Goal: Task Accomplishment & Management: Use online tool/utility

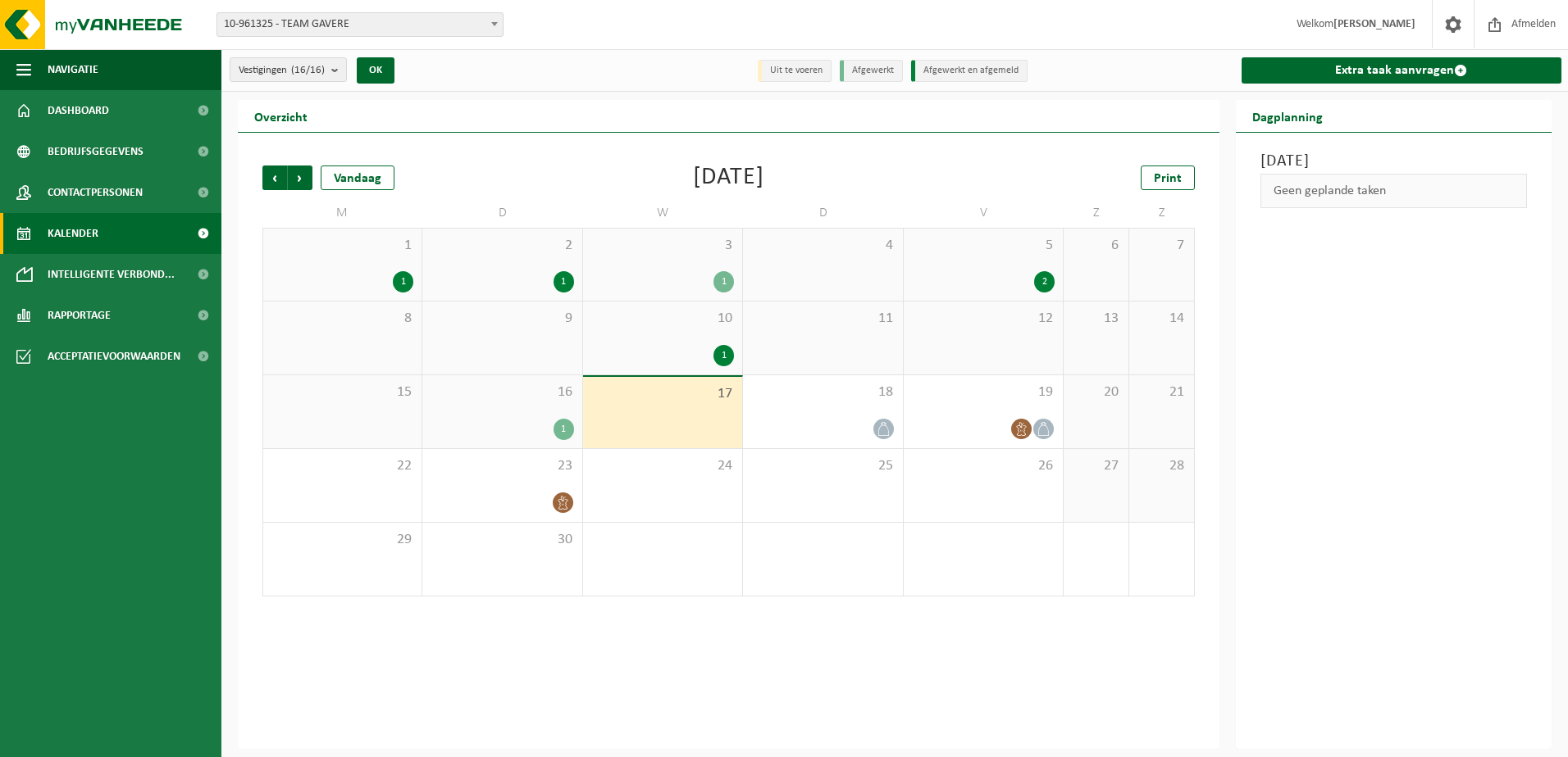
click at [489, 22] on span at bounding box center [495, 24] width 16 height 22
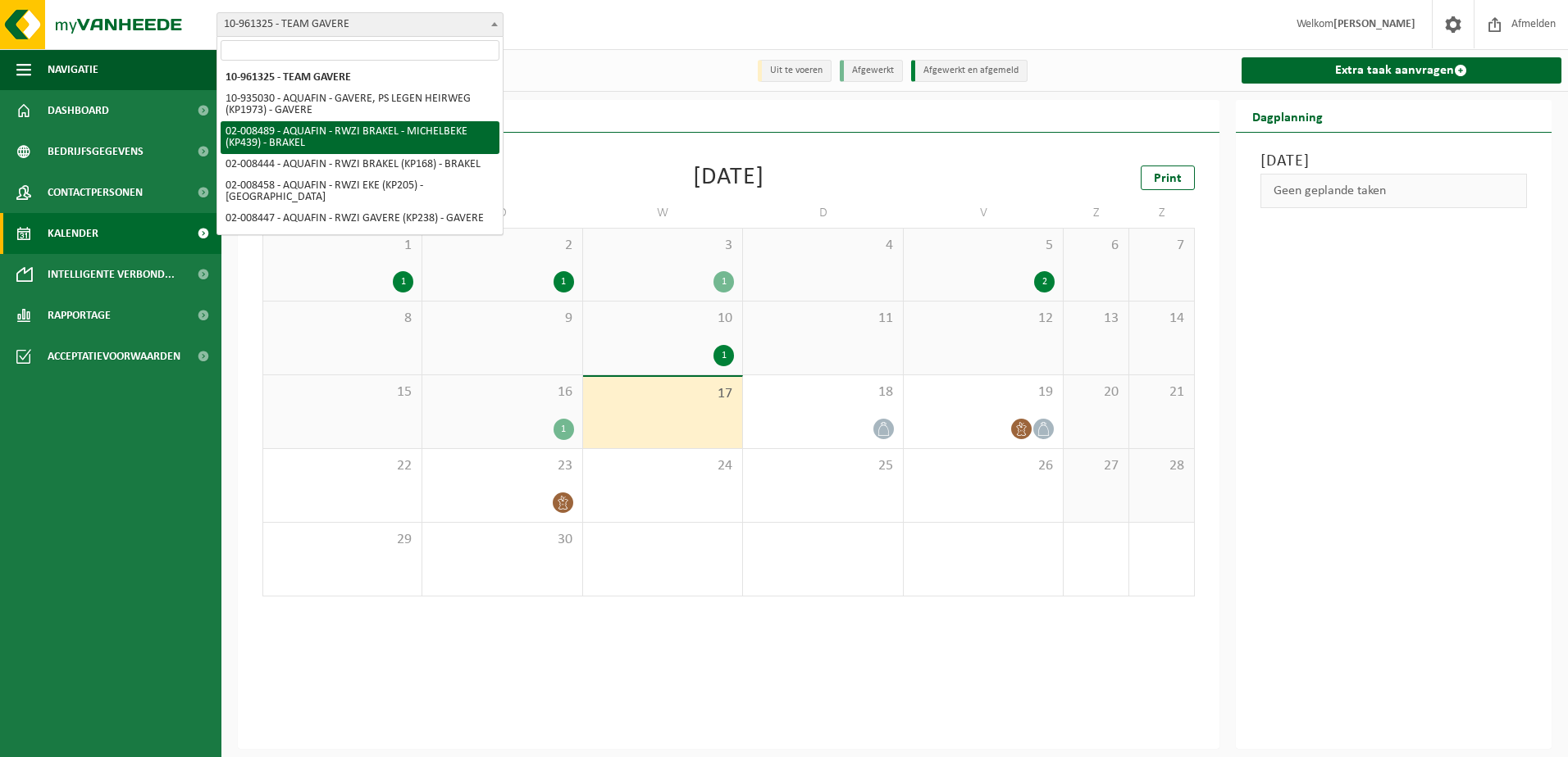
click at [1469, 466] on div "[DATE] Geen geplande taken" at bounding box center [1393, 441] width 316 height 617
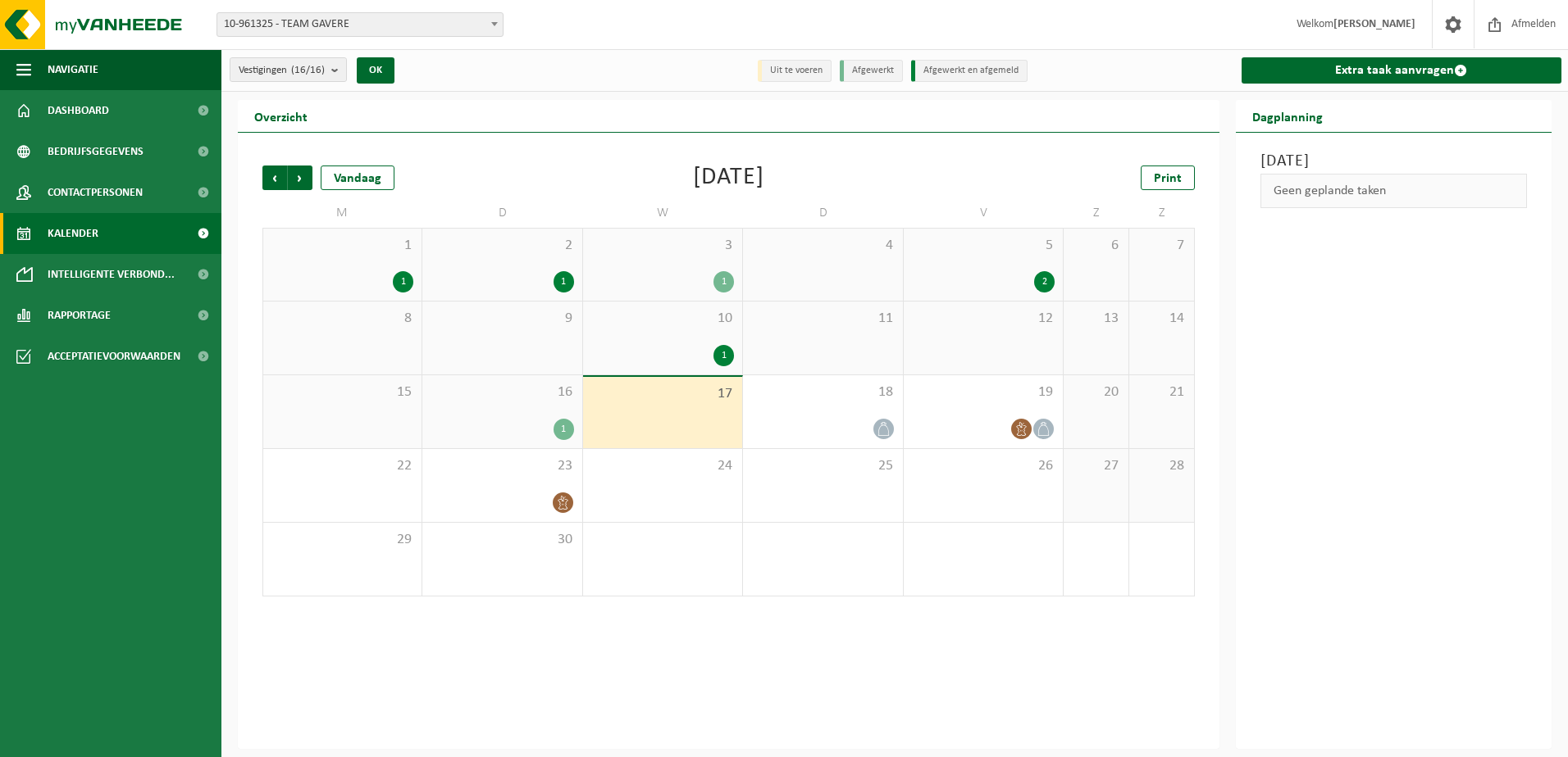
click at [1420, 65] on link "Extra taak aanvragen" at bounding box center [1401, 70] width 321 height 26
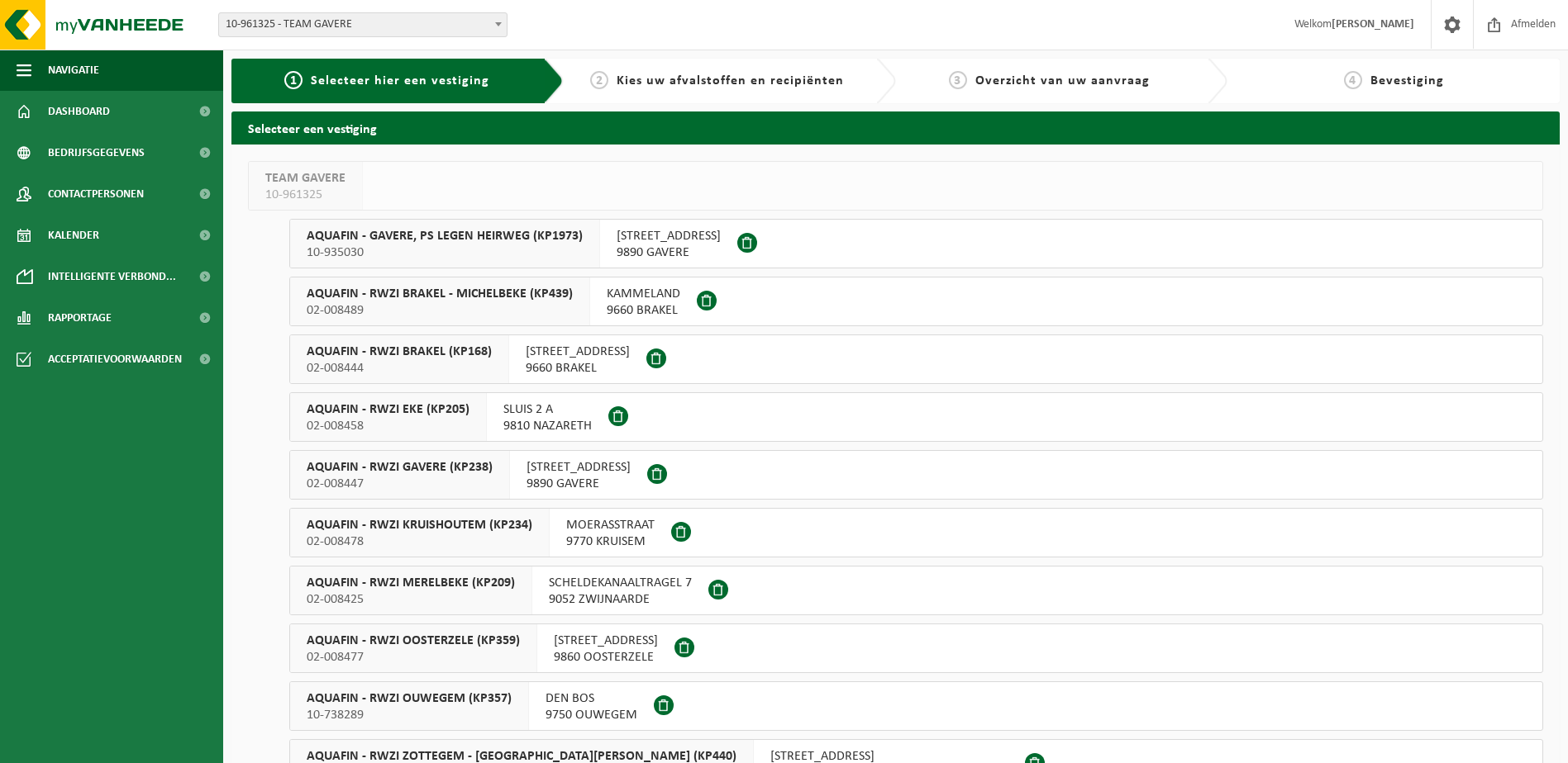
click at [409, 409] on span "AQUAFIN - RWZI EKE (KP205)" at bounding box center [388, 410] width 163 height 16
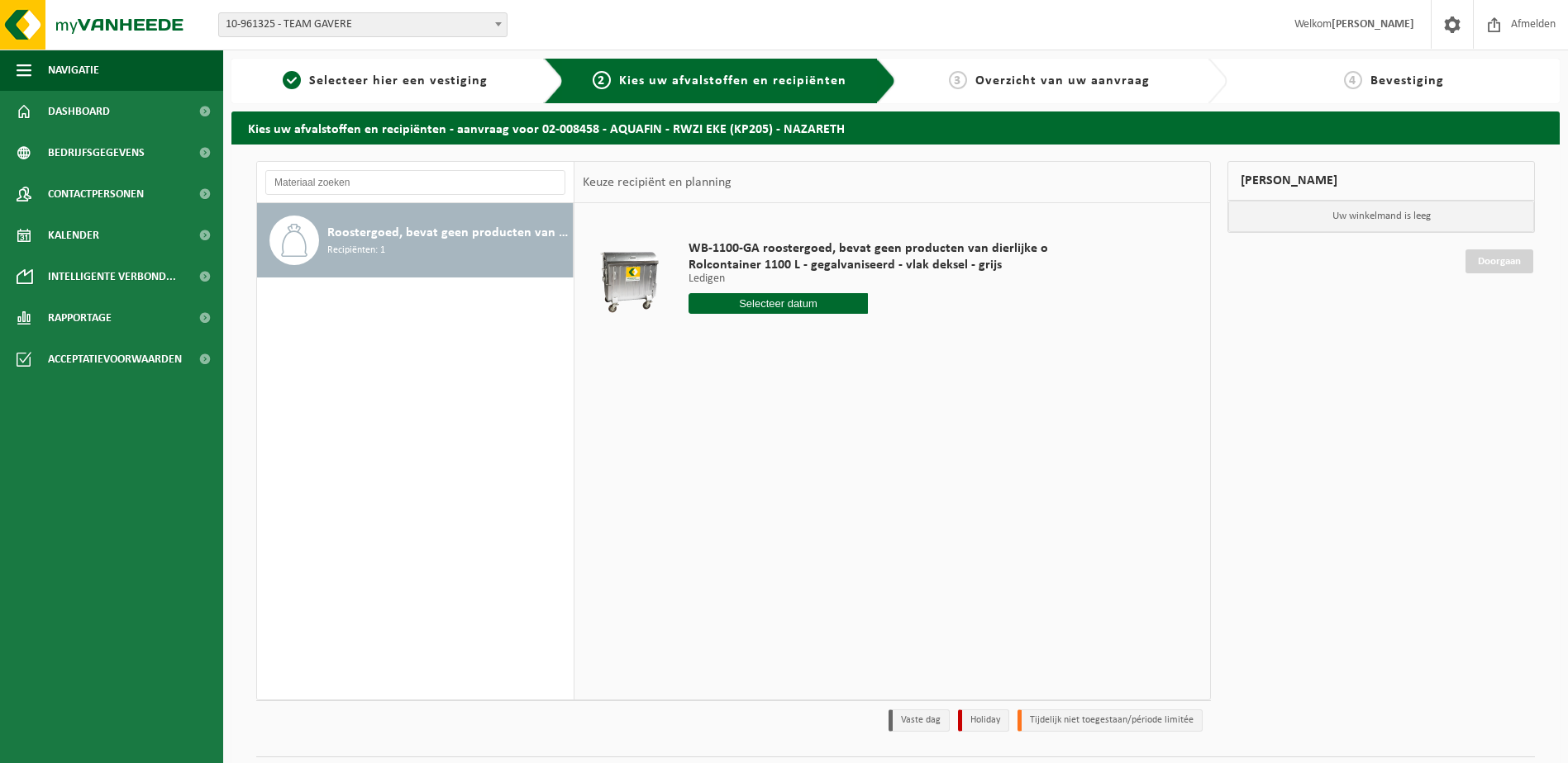
click at [763, 295] on input "text" at bounding box center [778, 303] width 180 height 21
click at [735, 473] on div "23" at bounding box center [733, 476] width 29 height 26
type input "Van 2025-09-23"
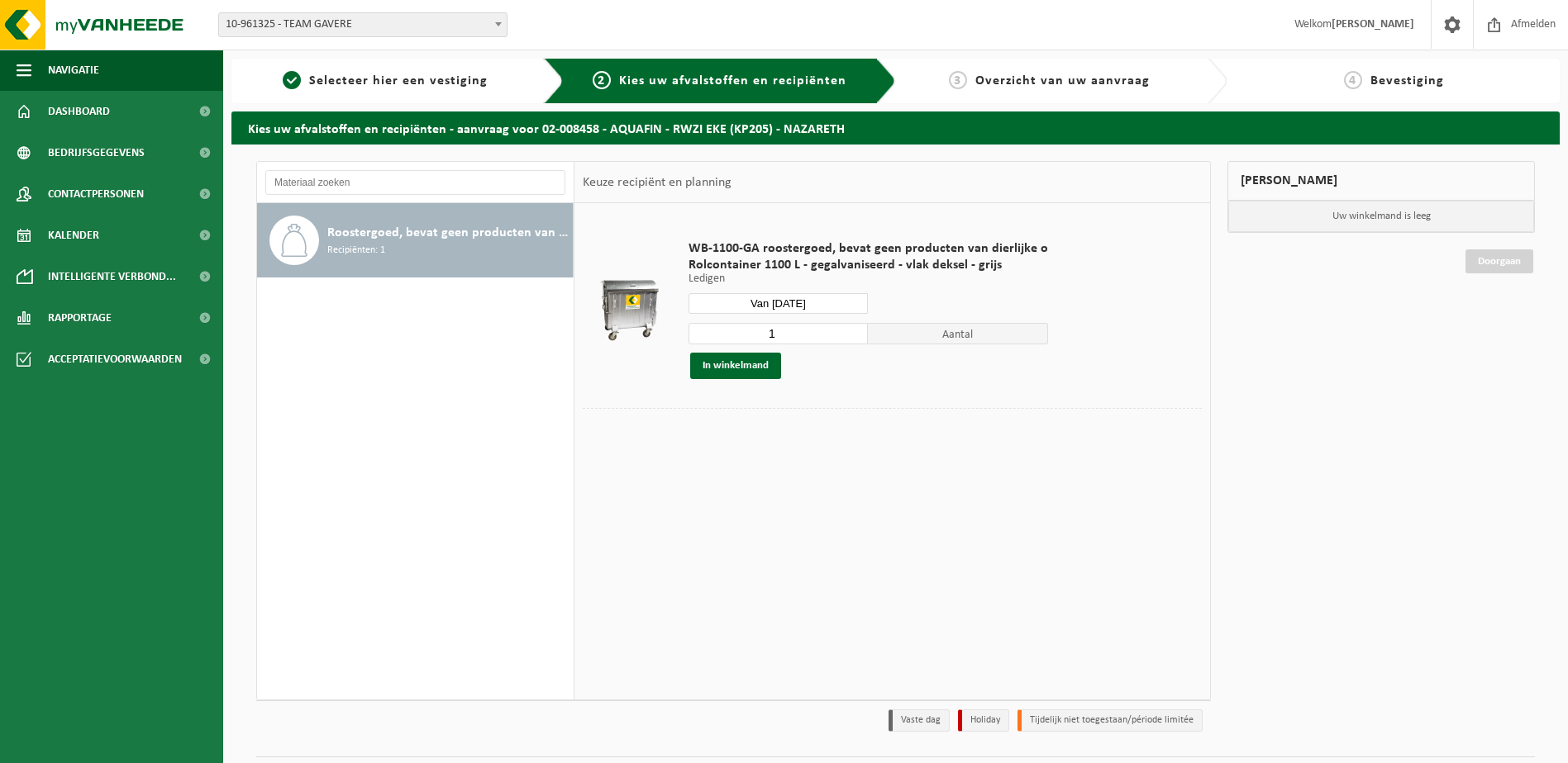
click at [747, 366] on button "In winkelmand" at bounding box center [736, 365] width 91 height 26
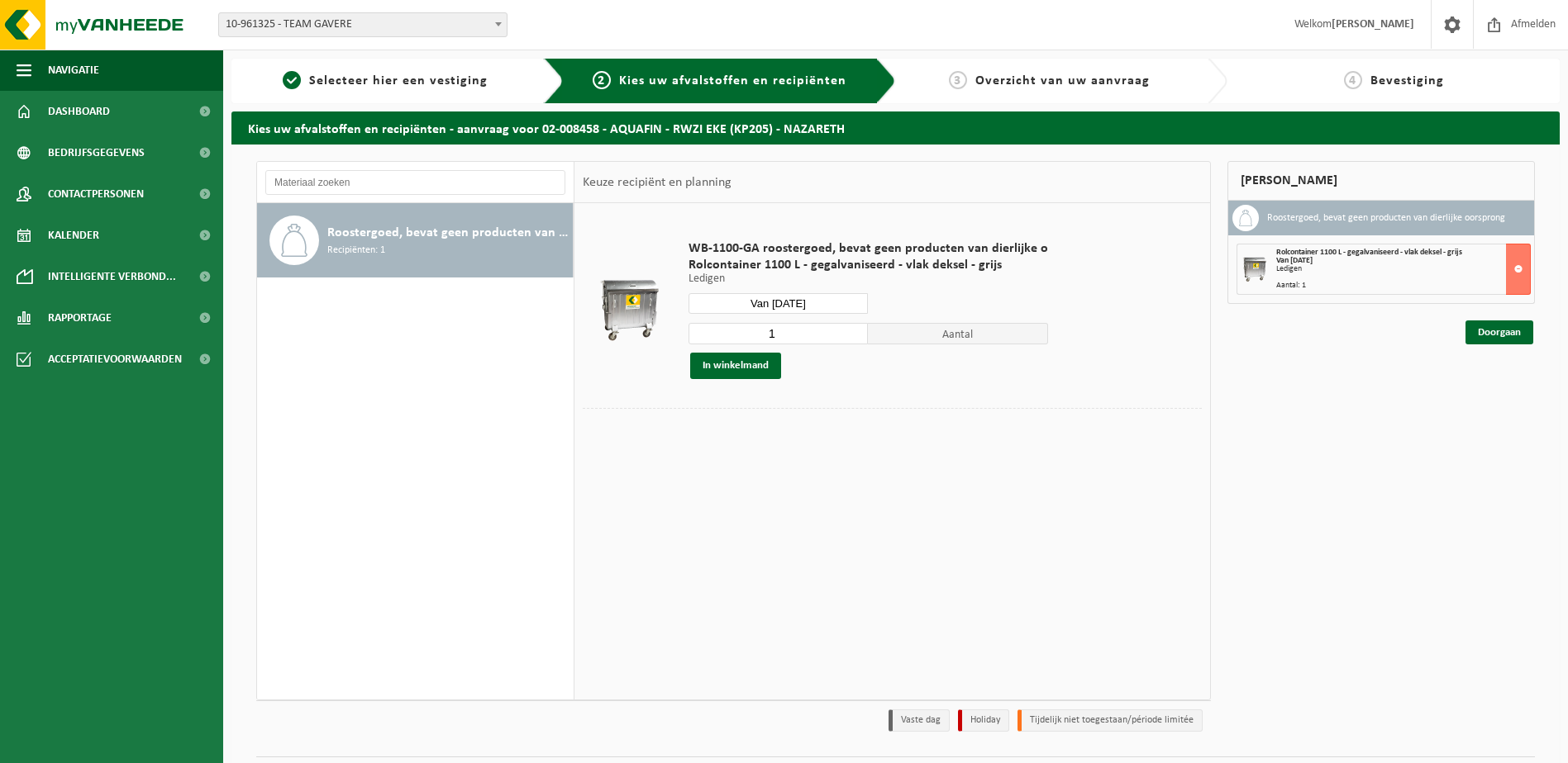
click at [1496, 333] on link "Doorgaan" at bounding box center [1500, 332] width 68 height 24
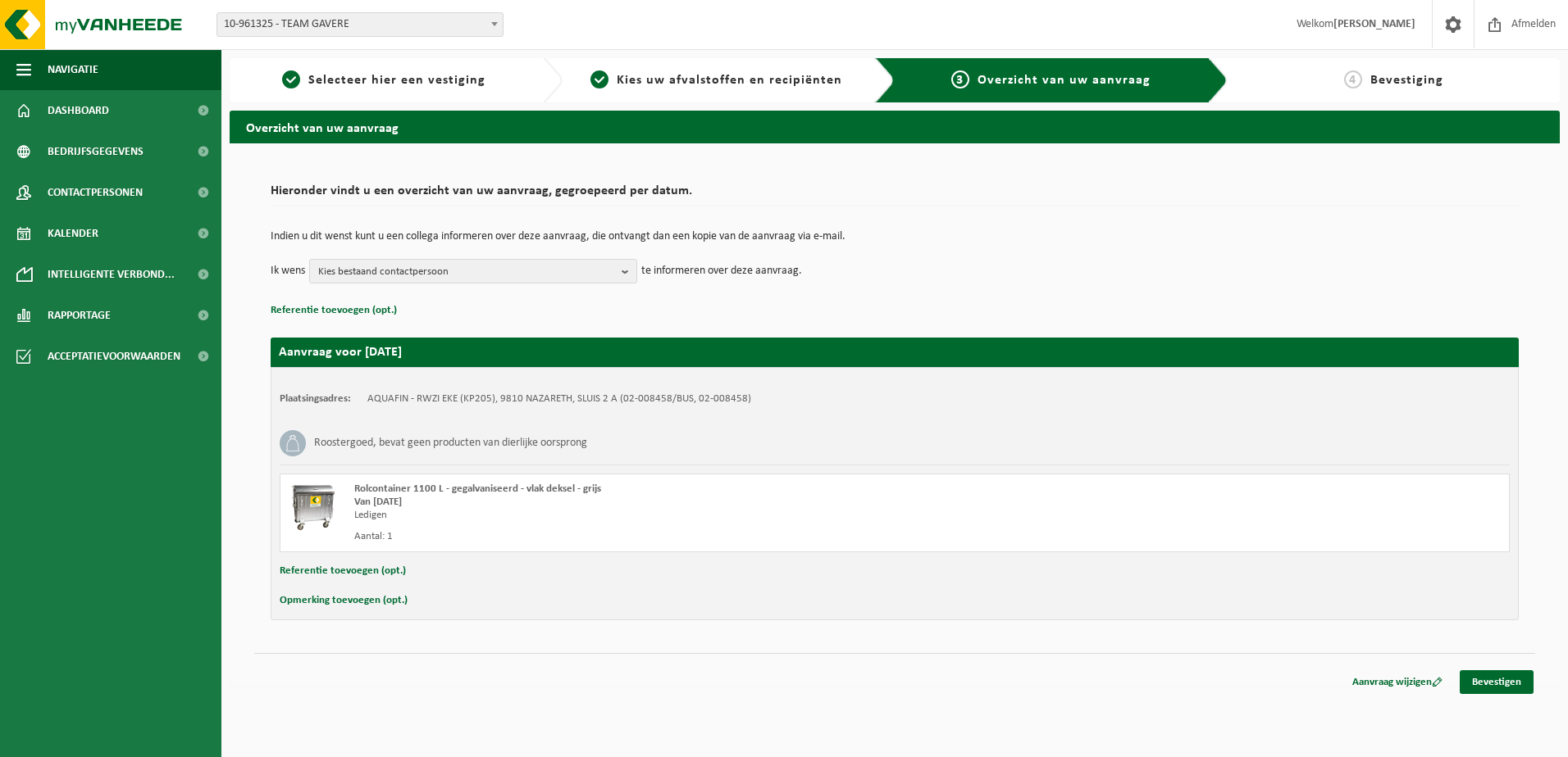
click at [1505, 676] on link "Bevestigen" at bounding box center [1496, 682] width 73 height 24
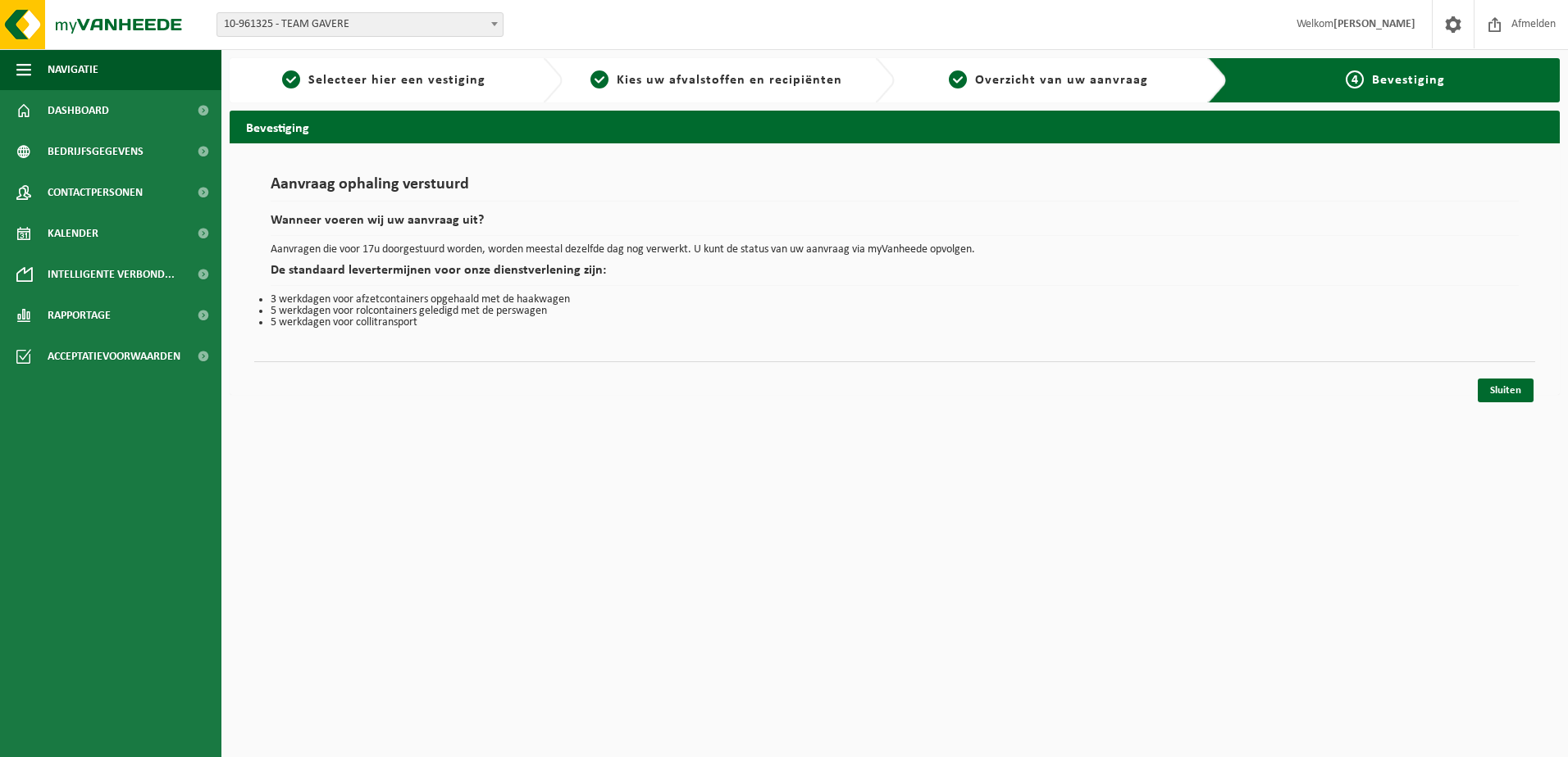
click at [1498, 388] on link "Sluiten" at bounding box center [1505, 390] width 56 height 24
